Goal: Obtain resource: Download file/media

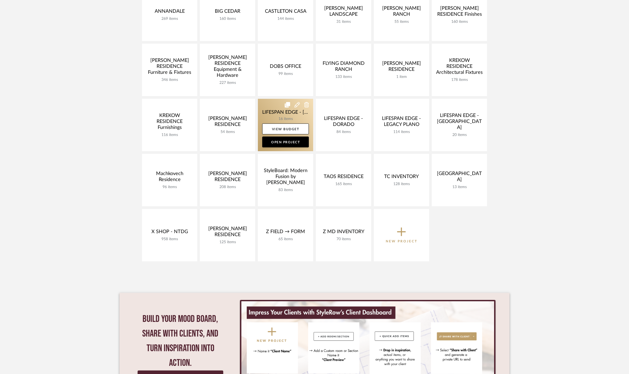
scroll to position [148, 0]
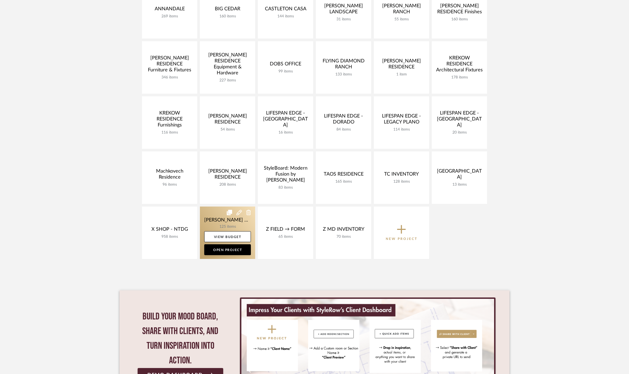
click at [210, 220] on link at bounding box center [227, 232] width 55 height 52
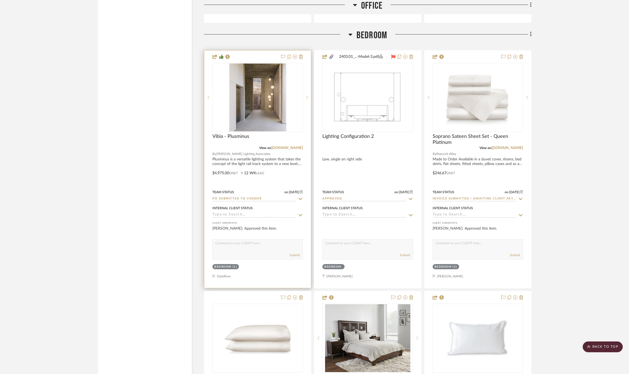
scroll to position [2910, 0]
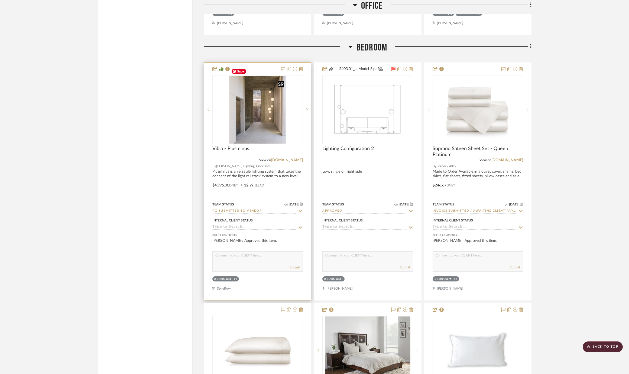
click at [271, 122] on img "0" at bounding box center [257, 110] width 57 height 68
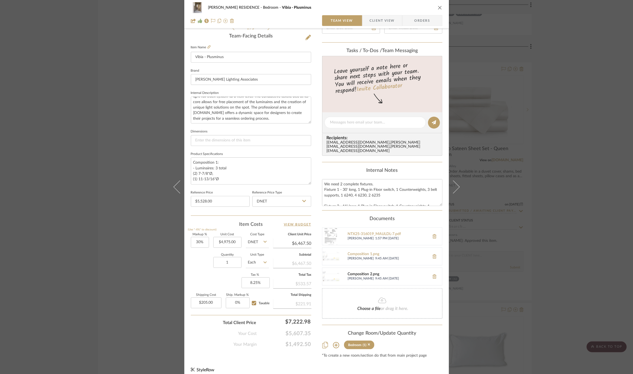
scroll to position [59, 0]
click at [359, 274] on div "Proforma Invoice_68618_JMD-YANOF.pdf" at bounding box center [387, 276] width 79 height 4
